Goal: Transaction & Acquisition: Subscribe to service/newsletter

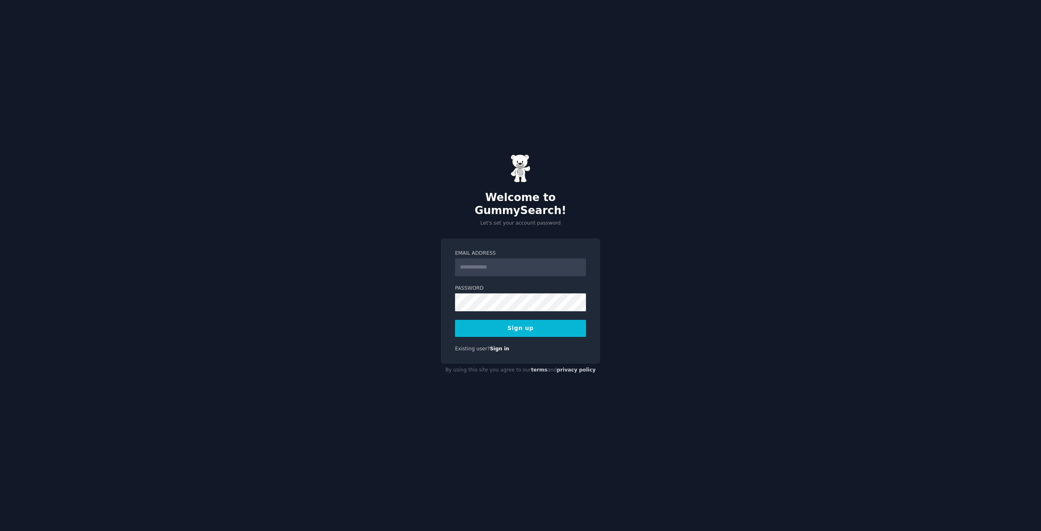
click at [523, 264] on input "Email Address" at bounding box center [520, 267] width 131 height 18
type input "**********"
click at [455, 320] on button "Sign up" at bounding box center [520, 328] width 131 height 17
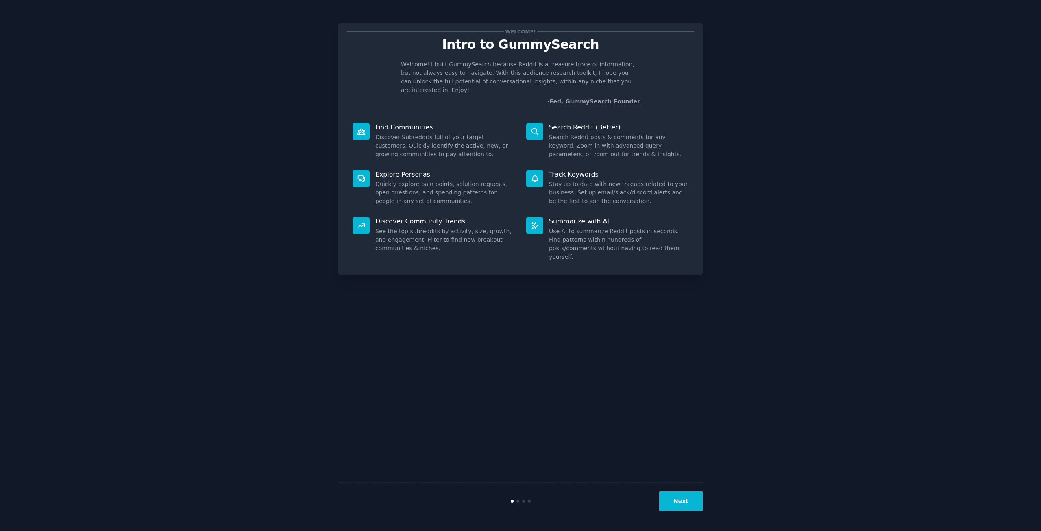
click at [673, 500] on button "Next" at bounding box center [681, 501] width 44 height 20
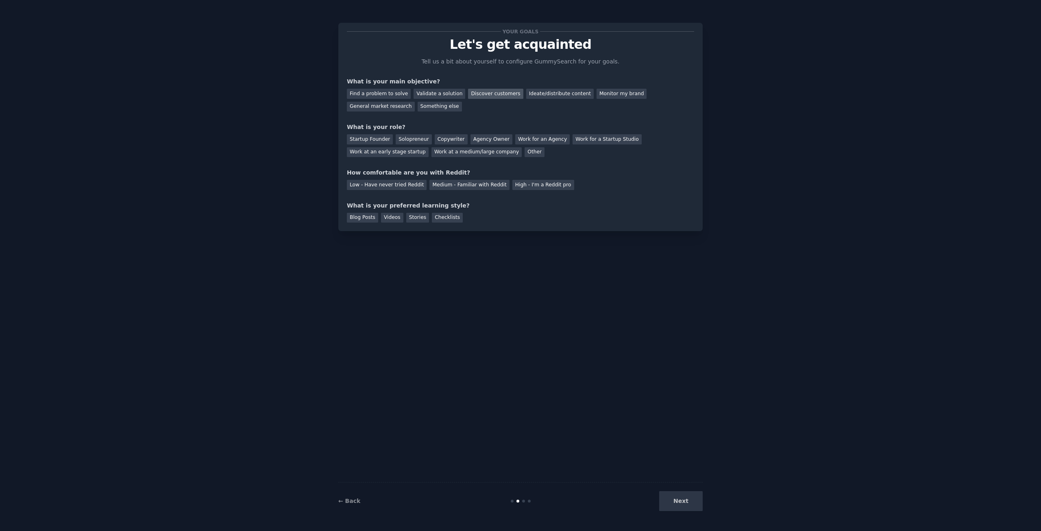
click at [490, 91] on div "Discover customers" at bounding box center [495, 94] width 55 height 10
click at [414, 94] on div "Validate a solution" at bounding box center [440, 94] width 52 height 10
click at [469, 91] on div "Discover customers" at bounding box center [495, 94] width 55 height 10
click at [355, 138] on div "Startup Founder" at bounding box center [370, 139] width 46 height 10
click at [463, 180] on div "Medium - Familiar with Reddit" at bounding box center [469, 185] width 80 height 10
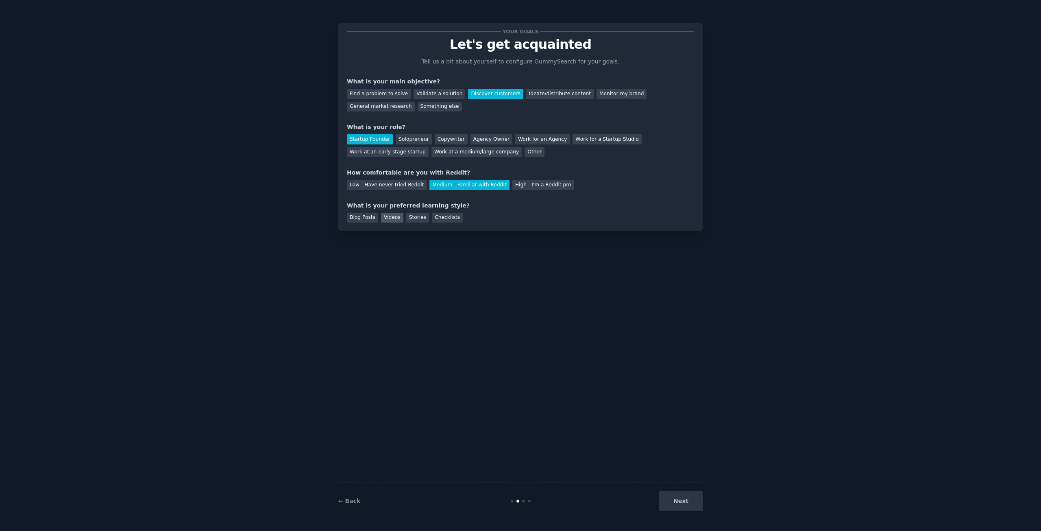
click at [382, 214] on div "Videos" at bounding box center [392, 218] width 22 height 10
click at [366, 214] on div "Blog Posts" at bounding box center [362, 218] width 31 height 10
click at [397, 217] on div "Videos" at bounding box center [392, 218] width 22 height 10
click at [684, 495] on button "Next" at bounding box center [681, 501] width 44 height 20
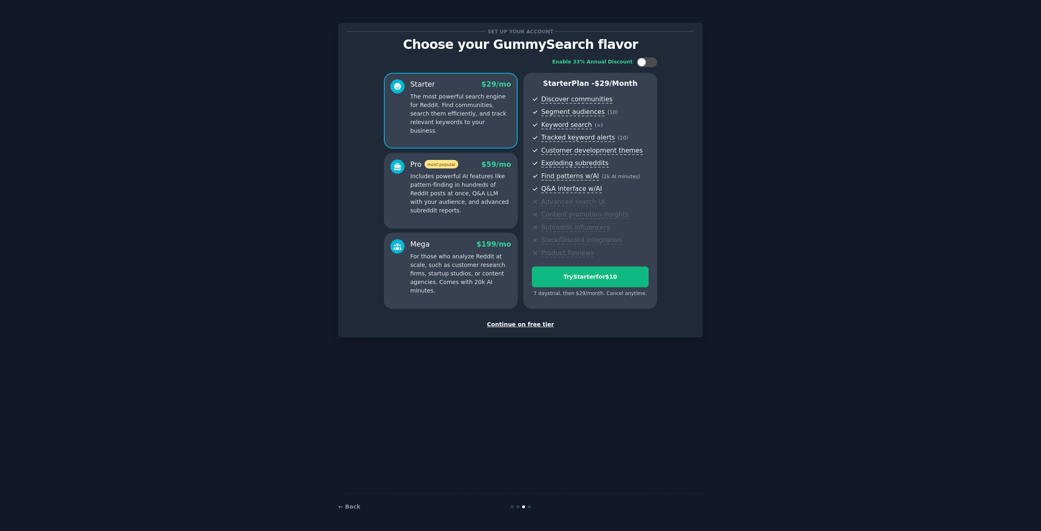
click at [515, 327] on div "Continue on free tier" at bounding box center [520, 324] width 347 height 9
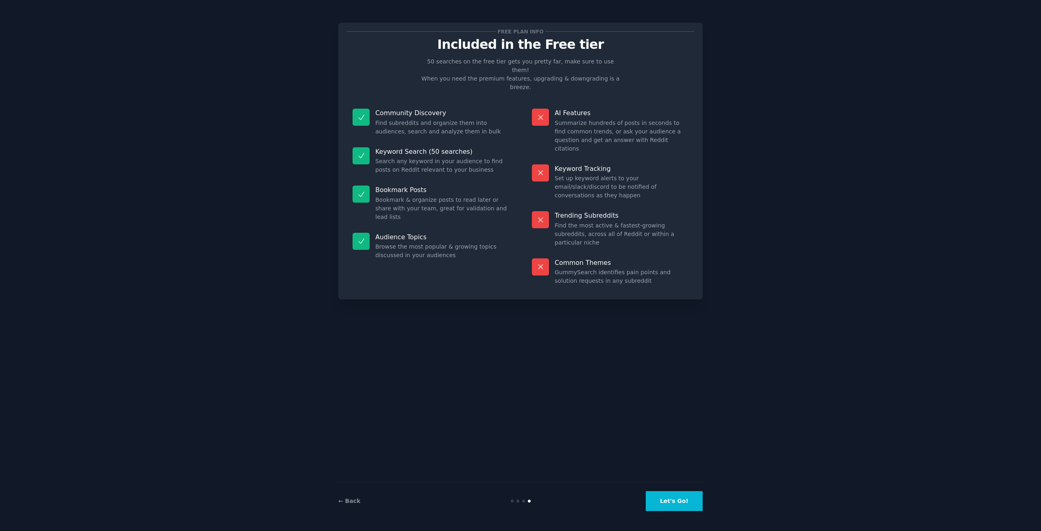
click at [691, 492] on button "Let's Go!" at bounding box center [674, 501] width 57 height 20
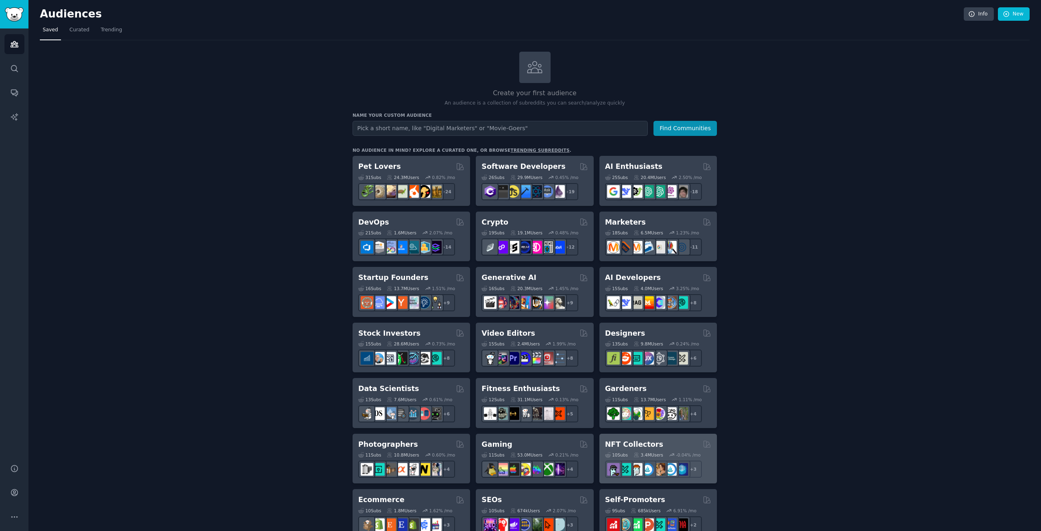
drag, startPoint x: 621, startPoint y: 436, endPoint x: 589, endPoint y: 443, distance: 32.9
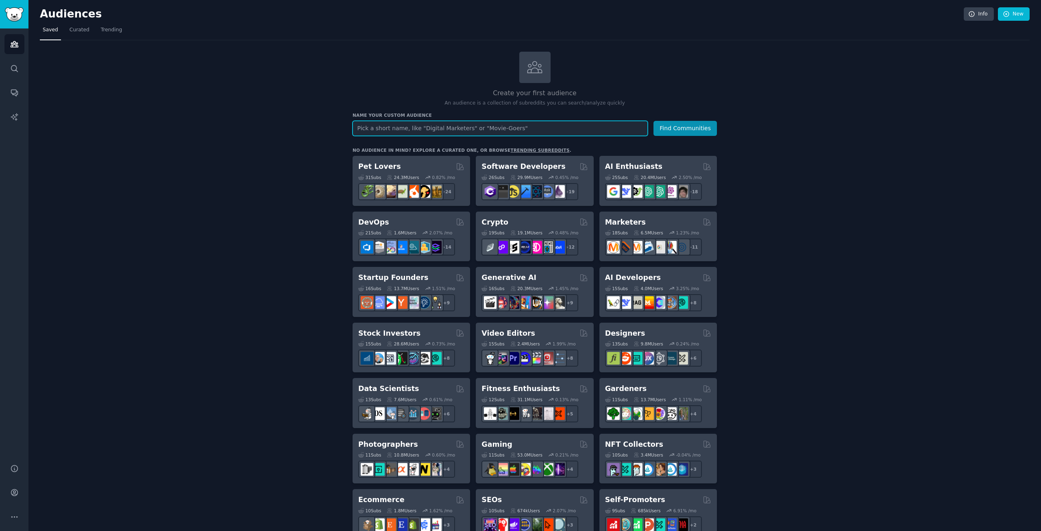
drag, startPoint x: 589, startPoint y: 443, endPoint x: 565, endPoint y: 128, distance: 316.1
click at [565, 128] on input "text" at bounding box center [500, 128] width 295 height 15
type input "medical practice owners"
click at [756, 82] on div "Create your first audience An audience is a collection of subreddits you can se…" at bounding box center [535, 495] width 990 height 886
click at [696, 130] on button "Find Communities" at bounding box center [685, 128] width 63 height 15
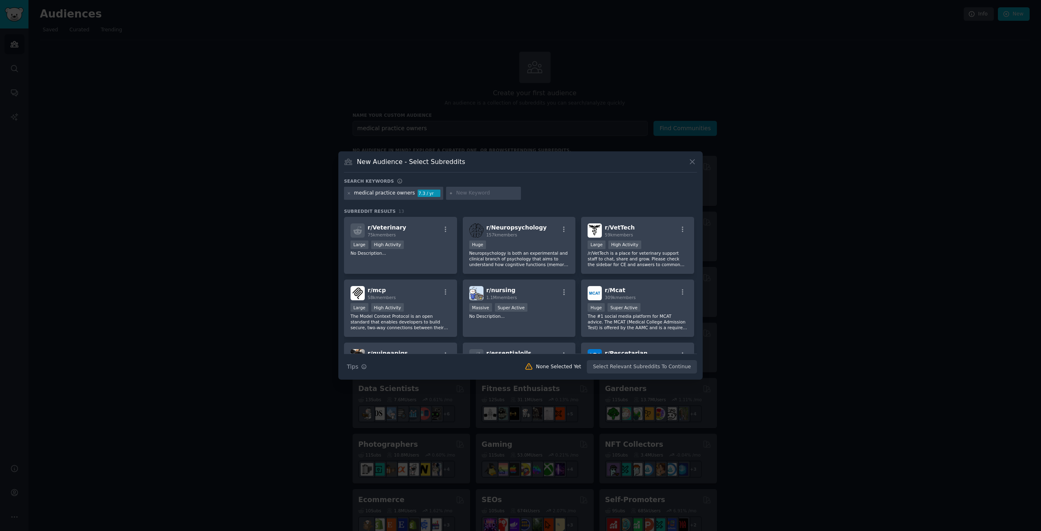
click at [449, 199] on div at bounding box center [483, 193] width 75 height 13
click at [461, 196] on input "text" at bounding box center [487, 193] width 62 height 7
click at [449, 194] on icon at bounding box center [451, 193] width 4 height 4
click at [449, 192] on icon at bounding box center [451, 193] width 4 height 4
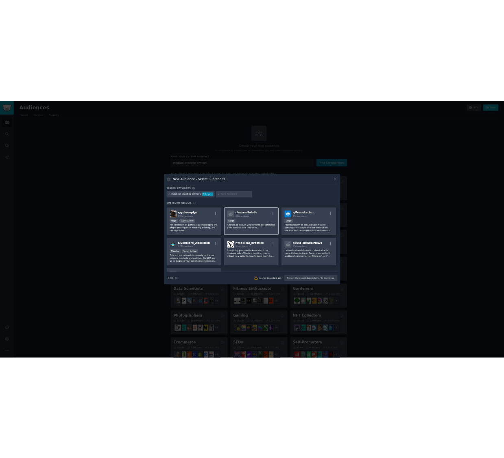
scroll to position [163, 0]
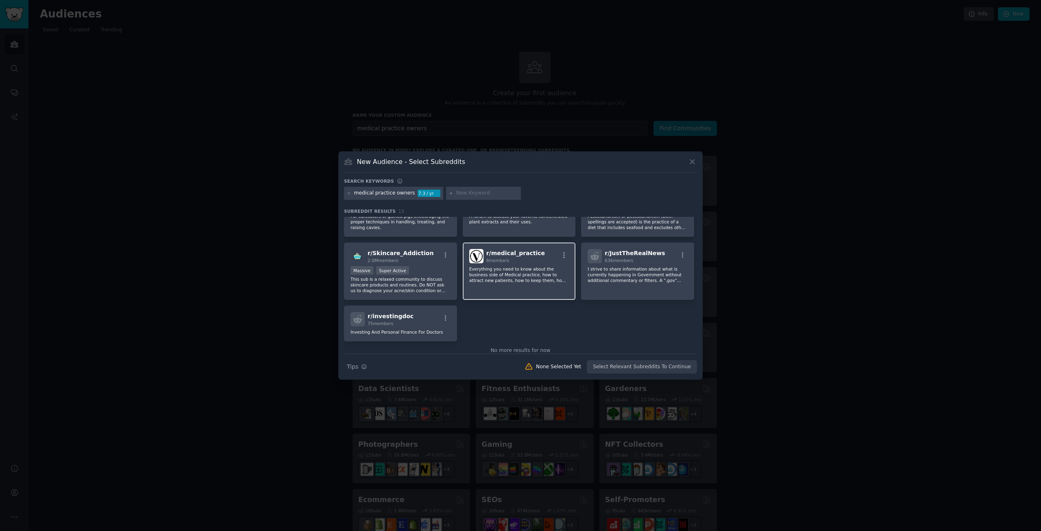
click at [547, 268] on p "Everything you need to know about the business side of Medical practice, how to…" at bounding box center [519, 274] width 100 height 17
